Goal: Information Seeking & Learning: Understand process/instructions

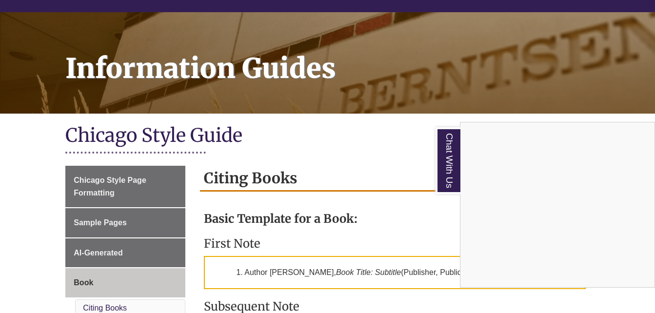
scroll to position [146, 0]
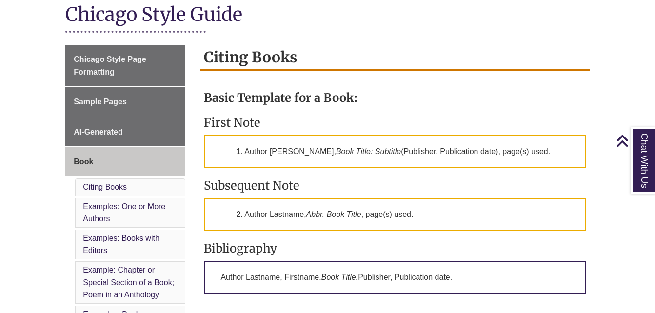
scroll to position [244, 0]
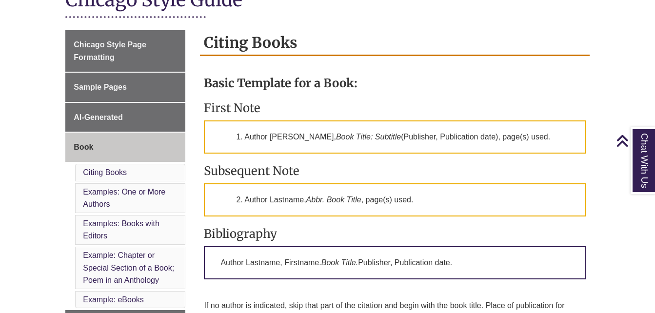
click at [334, 136] on p "1. Author Firstname Lastname, Book Title: Subtitle (Publisher, Publication date…" at bounding box center [394, 136] width 381 height 33
click at [294, 135] on p "1. Author Firstname Lastname, Book Title: Subtitle (Publisher, Publication date…" at bounding box center [394, 136] width 381 height 33
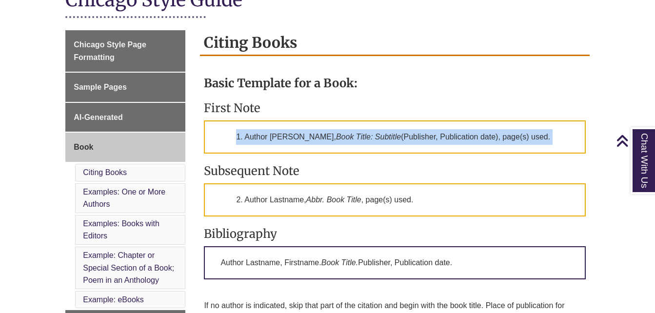
click at [294, 135] on p "1. Author Firstname Lastname, Book Title: Subtitle (Publisher, Publication date…" at bounding box center [394, 136] width 381 height 33
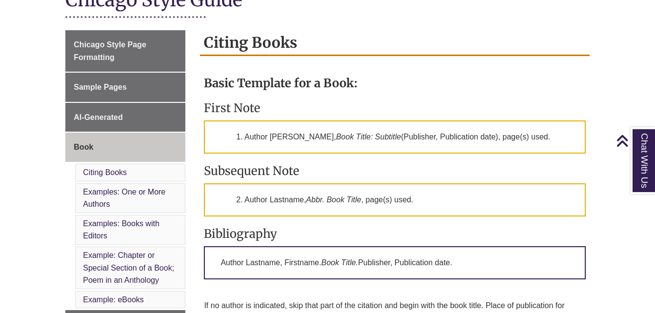
click at [263, 202] on p "2. Author Lastname, Abbr. Book Title , page(s) used." at bounding box center [394, 199] width 381 height 33
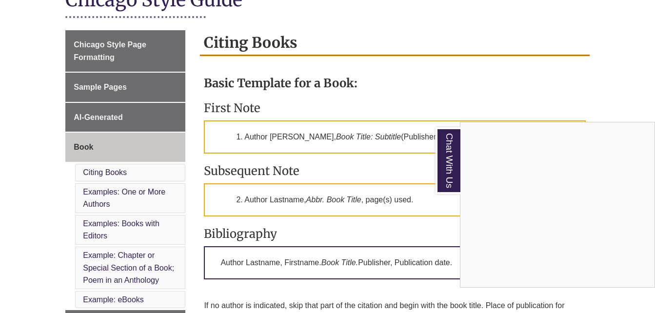
click at [337, 196] on div "Chat With Us" at bounding box center [327, 156] width 655 height 313
